Goal: Check status: Check status

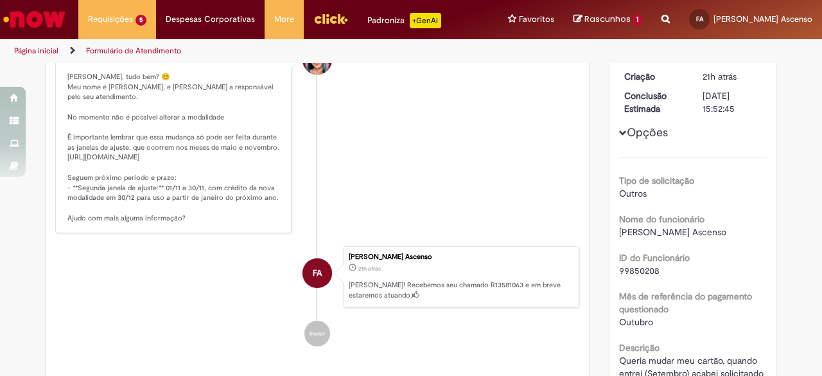
scroll to position [108, 0]
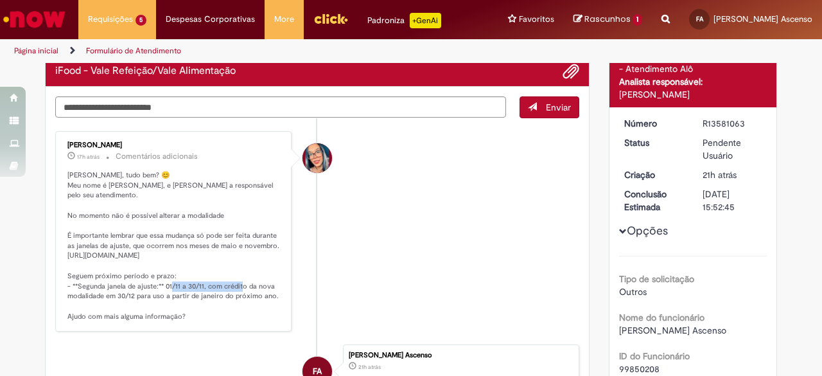
drag, startPoint x: 103, startPoint y: 271, endPoint x: 172, endPoint y: 272, distance: 68.7
click at [172, 272] on p "[PERSON_NAME], tudo bem? 😊 Meu nome é [PERSON_NAME], e [PERSON_NAME] a responsá…" at bounding box center [174, 246] width 214 height 152
click at [188, 271] on p "[PERSON_NAME], tudo bem? 😊 Meu nome é [PERSON_NAME], e [PERSON_NAME] a responsá…" at bounding box center [174, 246] width 214 height 152
drag, startPoint x: 157, startPoint y: 269, endPoint x: 220, endPoint y: 277, distance: 62.8
click at [220, 277] on p "[PERSON_NAME], tudo bem? 😊 Meu nome é [PERSON_NAME], e [PERSON_NAME] a responsá…" at bounding box center [174, 246] width 214 height 152
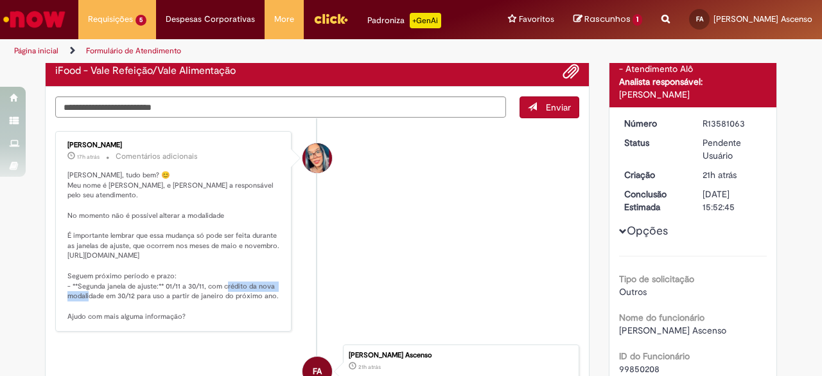
click at [220, 277] on p "[PERSON_NAME], tudo bem? 😊 Meu nome é [PERSON_NAME], e [PERSON_NAME] a responsá…" at bounding box center [174, 246] width 214 height 152
drag, startPoint x: 222, startPoint y: 274, endPoint x: 273, endPoint y: 277, distance: 51.5
click at [273, 277] on p "[PERSON_NAME], tudo bem? 😊 Meu nome é [PERSON_NAME], e [PERSON_NAME] a responsá…" at bounding box center [174, 246] width 214 height 152
drag, startPoint x: 100, startPoint y: 281, endPoint x: 157, endPoint y: 284, distance: 56.6
click at [157, 284] on p "[PERSON_NAME], tudo bem? 😊 Meu nome é [PERSON_NAME], e [PERSON_NAME] a responsá…" at bounding box center [174, 246] width 214 height 152
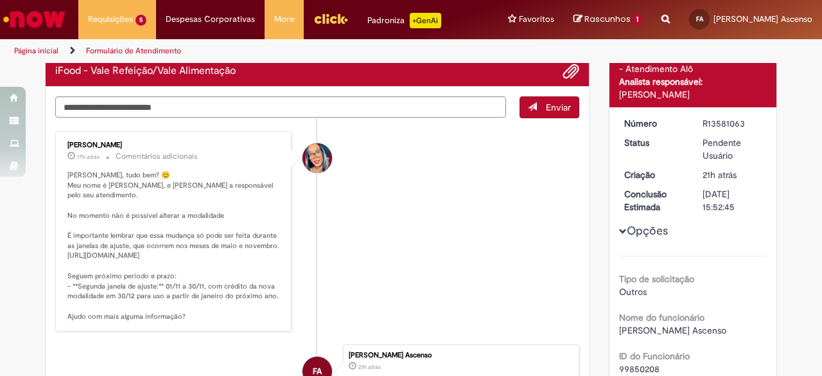
click at [168, 283] on p "[PERSON_NAME], tudo bem? 😊 Meu nome é [PERSON_NAME], e [PERSON_NAME] a responsá…" at bounding box center [174, 246] width 214 height 152
drag, startPoint x: 134, startPoint y: 283, endPoint x: 194, endPoint y: 287, distance: 60.5
click at [194, 287] on p "[PERSON_NAME], tudo bem? 😊 Meu nome é [PERSON_NAME], e [PERSON_NAME] a responsá…" at bounding box center [174, 246] width 214 height 152
click at [225, 287] on p "[PERSON_NAME], tudo bem? 😊 Meu nome é [PERSON_NAME], e [PERSON_NAME] a responsá…" at bounding box center [174, 246] width 214 height 152
drag, startPoint x: 200, startPoint y: 283, endPoint x: 286, endPoint y: 285, distance: 86.1
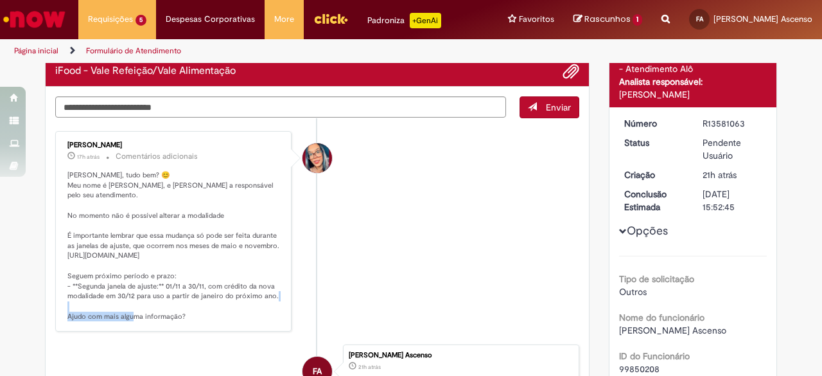
click at [286, 285] on li "[PERSON_NAME] 17h atrás 17 horas atrás Comentários adicionais [PERSON_NAME], tu…" at bounding box center [317, 231] width 524 height 201
click at [262, 287] on p "[PERSON_NAME], tudo bem? 😊 Meu nome é [PERSON_NAME], e [PERSON_NAME] a responsá…" at bounding box center [174, 246] width 214 height 152
drag, startPoint x: 163, startPoint y: 281, endPoint x: 227, endPoint y: 280, distance: 64.9
click at [227, 280] on p "[PERSON_NAME], tudo bem? 😊 Meu nome é [PERSON_NAME], e [PERSON_NAME] a responsá…" at bounding box center [174, 246] width 214 height 152
click at [229, 281] on p "[PERSON_NAME], tudo bem? 😊 Meu nome é [PERSON_NAME], e [PERSON_NAME] a responsá…" at bounding box center [174, 246] width 214 height 152
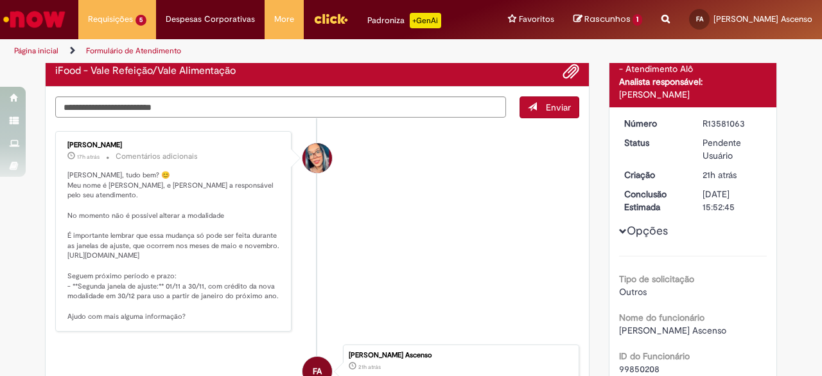
click at [154, 243] on p "[PERSON_NAME], tudo bem? 😊 Meu nome é [PERSON_NAME], e [PERSON_NAME] a responsá…" at bounding box center [174, 246] width 214 height 152
copy p "ttps://[DOMAIN_NAME][URL]"
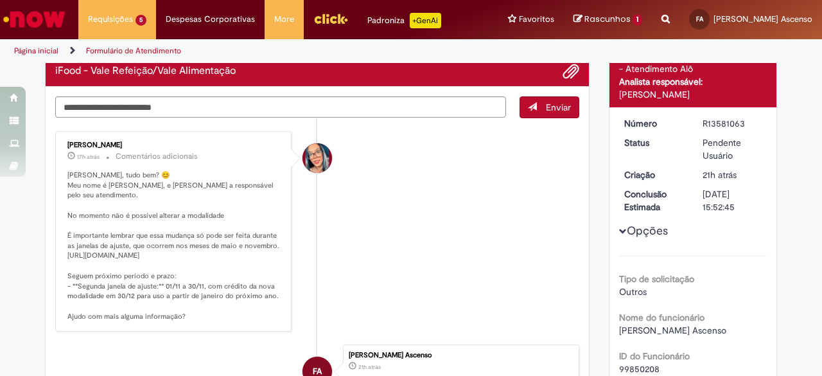
click at [361, 223] on li "[PERSON_NAME] 17h atrás 17 horas atrás Comentários adicionais [PERSON_NAME], tu…" at bounding box center [317, 231] width 524 height 201
